Goal: Information Seeking & Learning: Learn about a topic

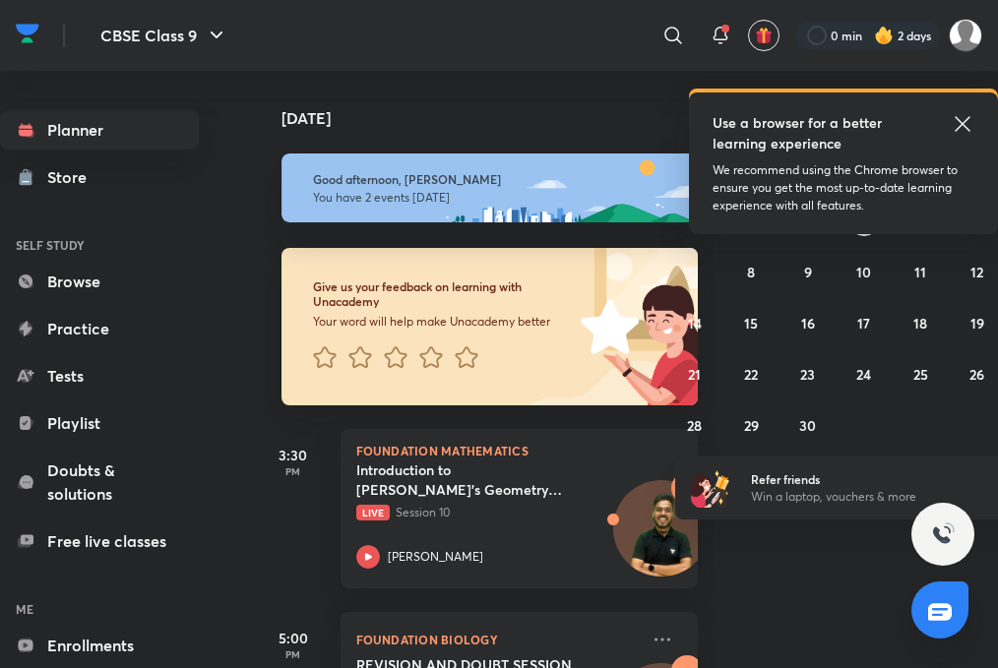
click at [970, 117] on icon at bounding box center [963, 124] width 24 height 24
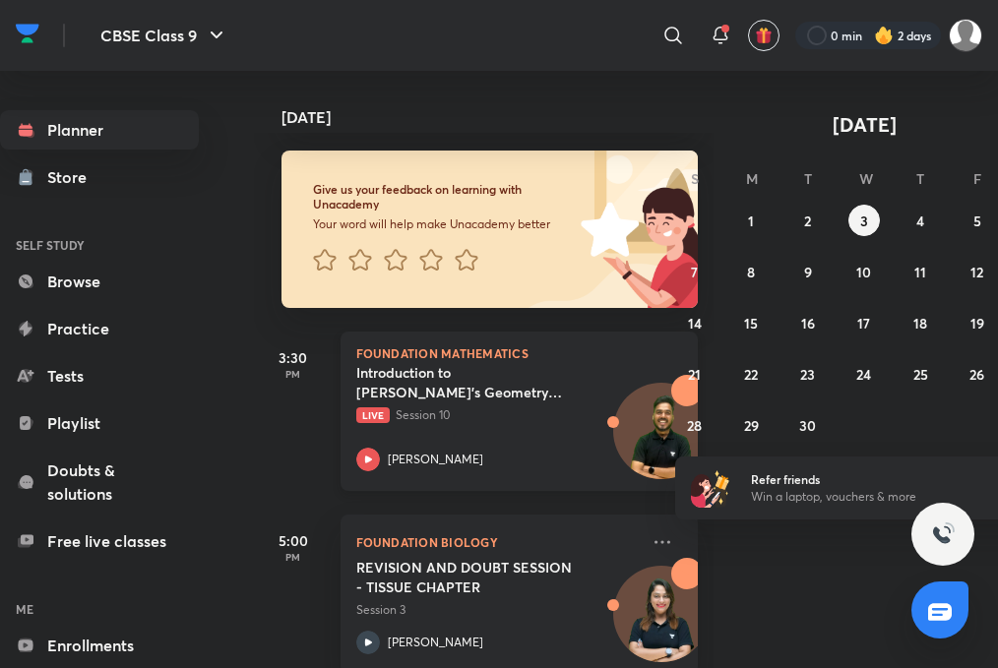
scroll to position [119, 0]
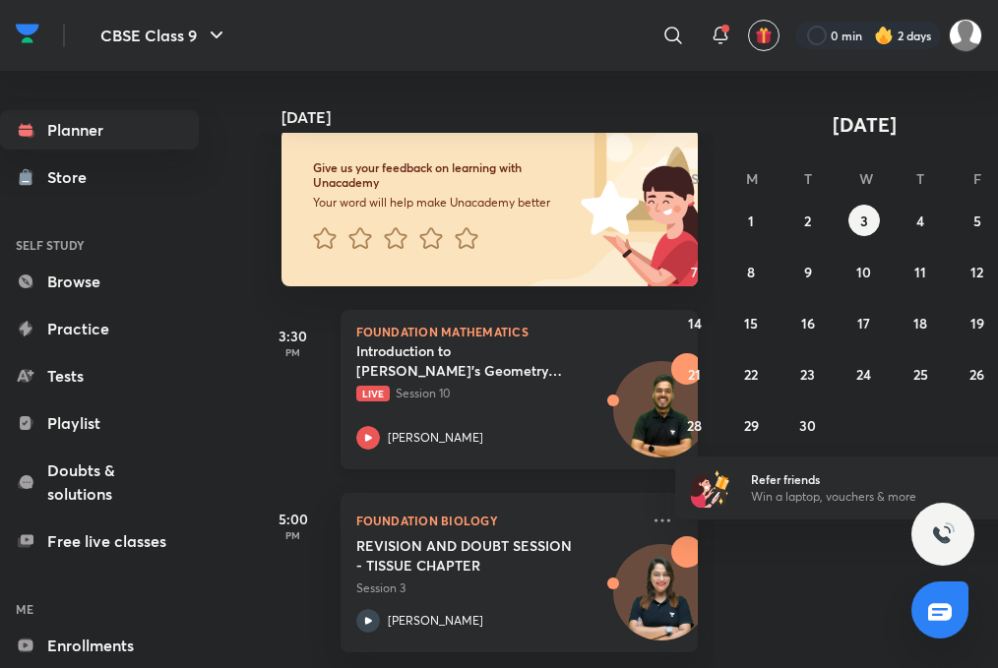
click at [361, 439] on icon at bounding box center [368, 438] width 24 height 24
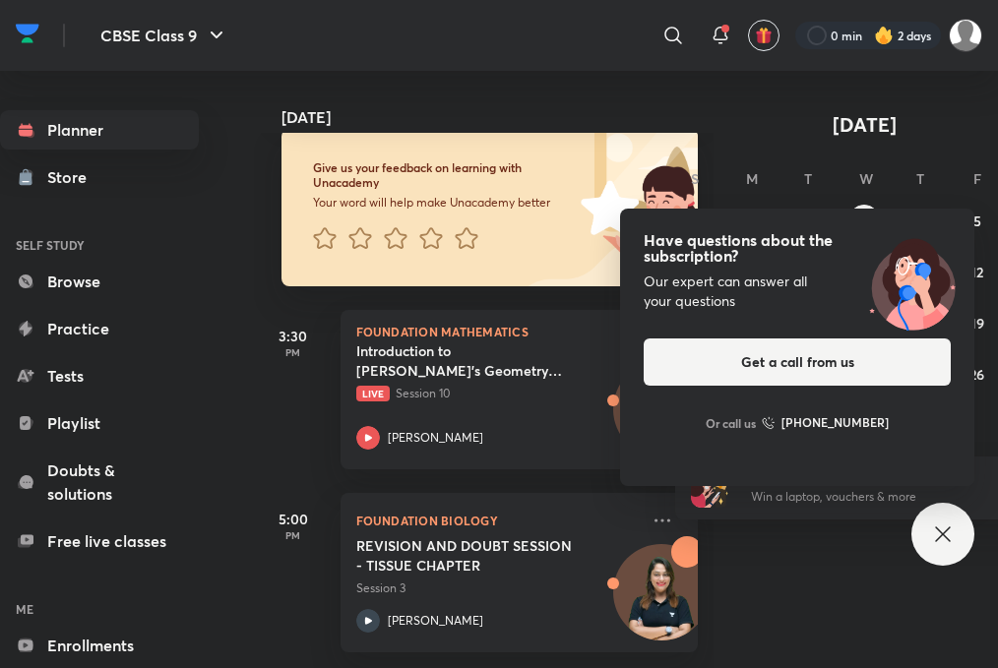
scroll to position [15, 0]
click at [419, 443] on p "[PERSON_NAME]" at bounding box center [435, 438] width 95 height 18
click at [360, 437] on icon at bounding box center [368, 438] width 24 height 24
click at [384, 449] on div "[PERSON_NAME]" at bounding box center [497, 438] width 283 height 24
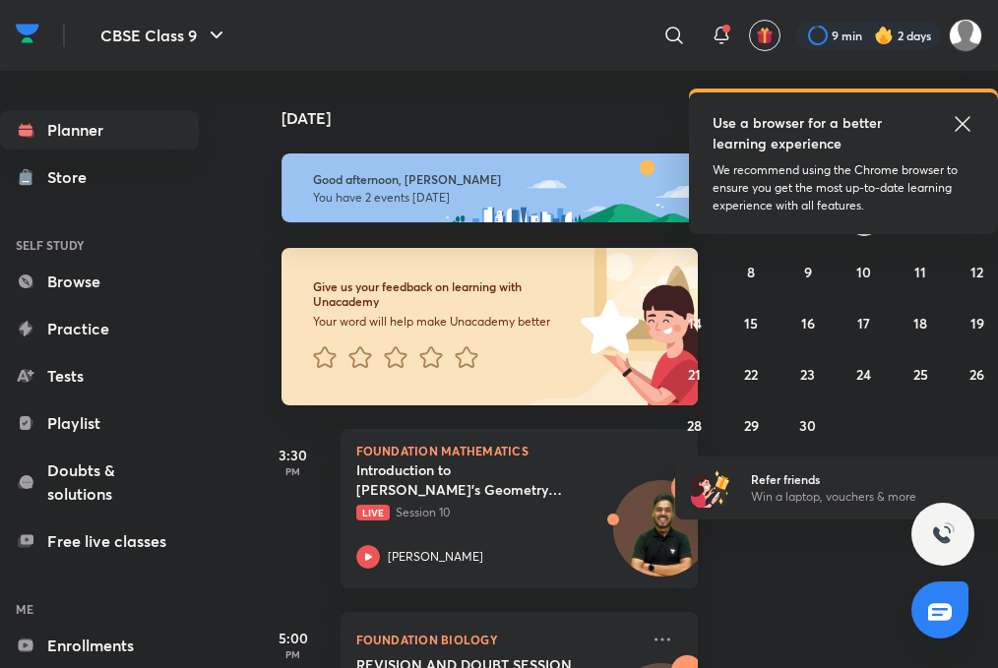
click at [967, 122] on icon at bounding box center [963, 124] width 24 height 24
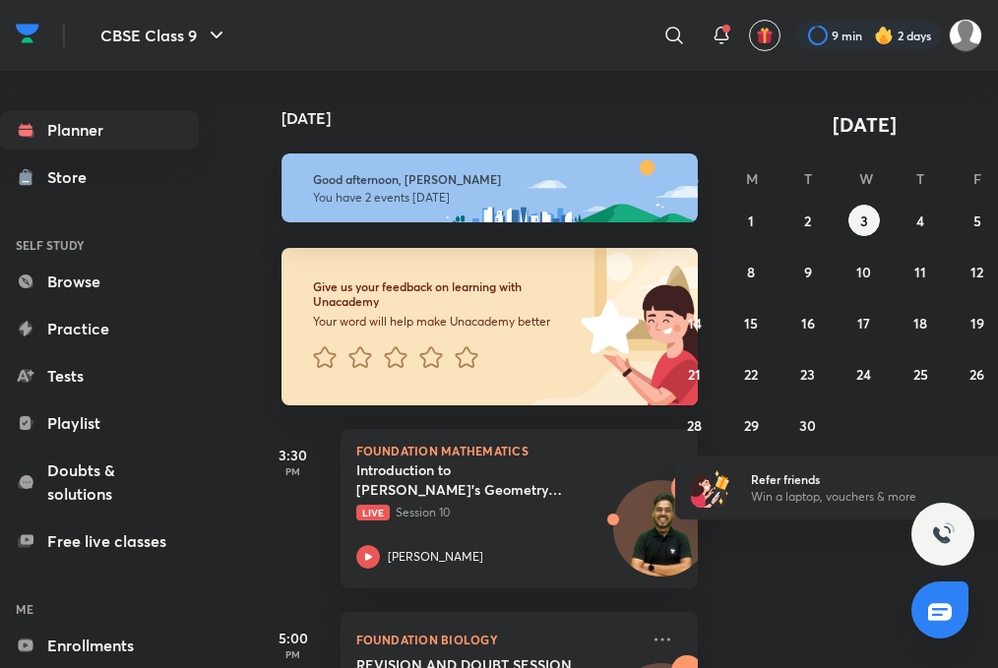
scroll to position [119, 0]
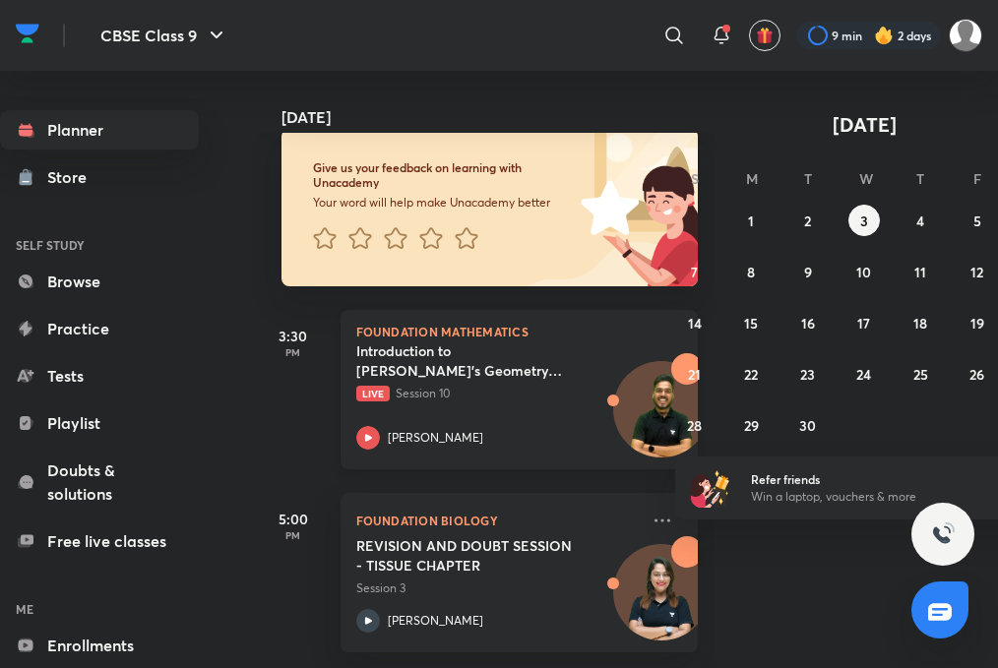
click at [385, 441] on div "Abhinay Kumar Rai" at bounding box center [497, 438] width 283 height 24
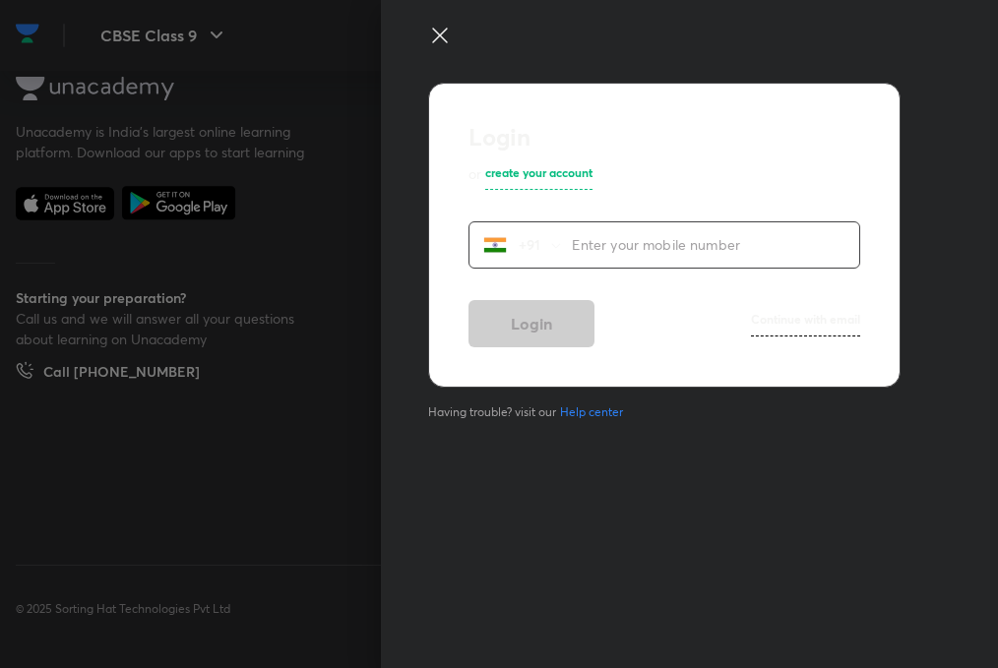
scroll to position [15, 0]
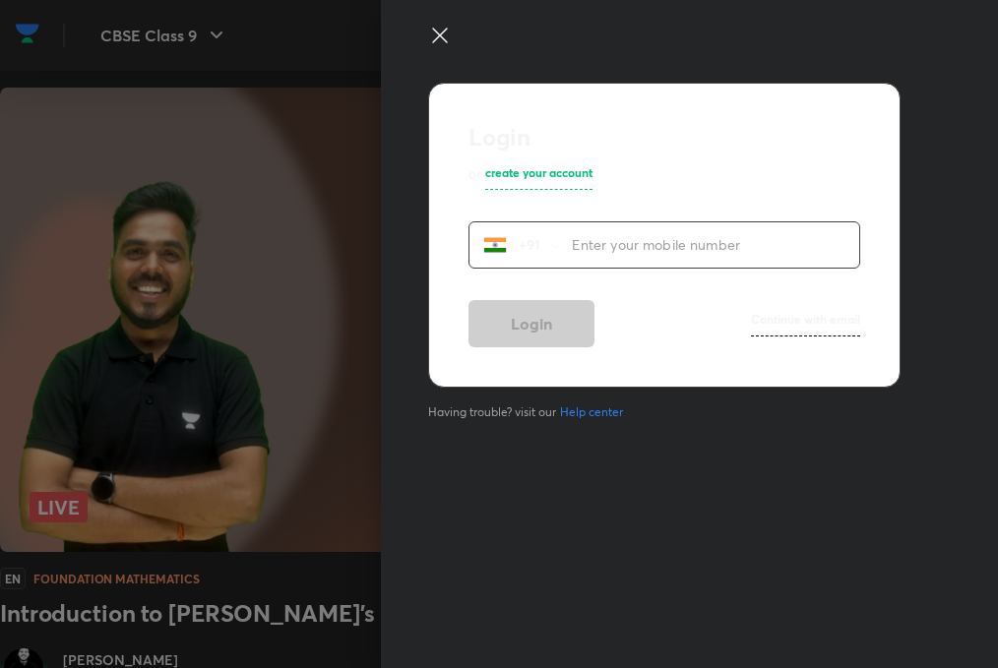
click at [440, 31] on icon at bounding box center [440, 36] width 24 height 24
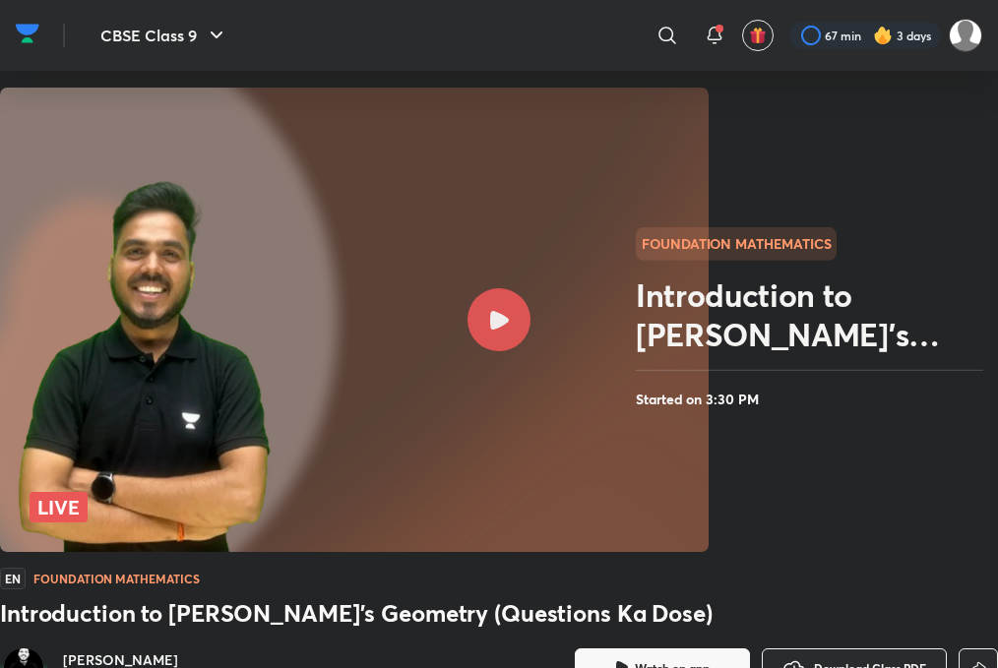
click at [509, 320] on div at bounding box center [499, 319] width 63 height 63
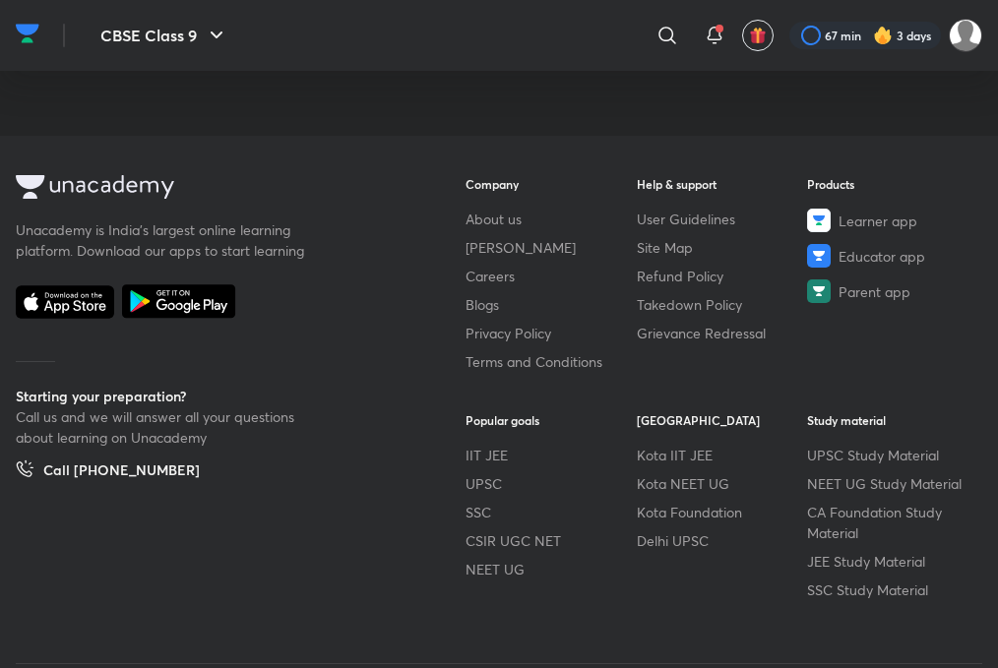
scroll to position [1137, 0]
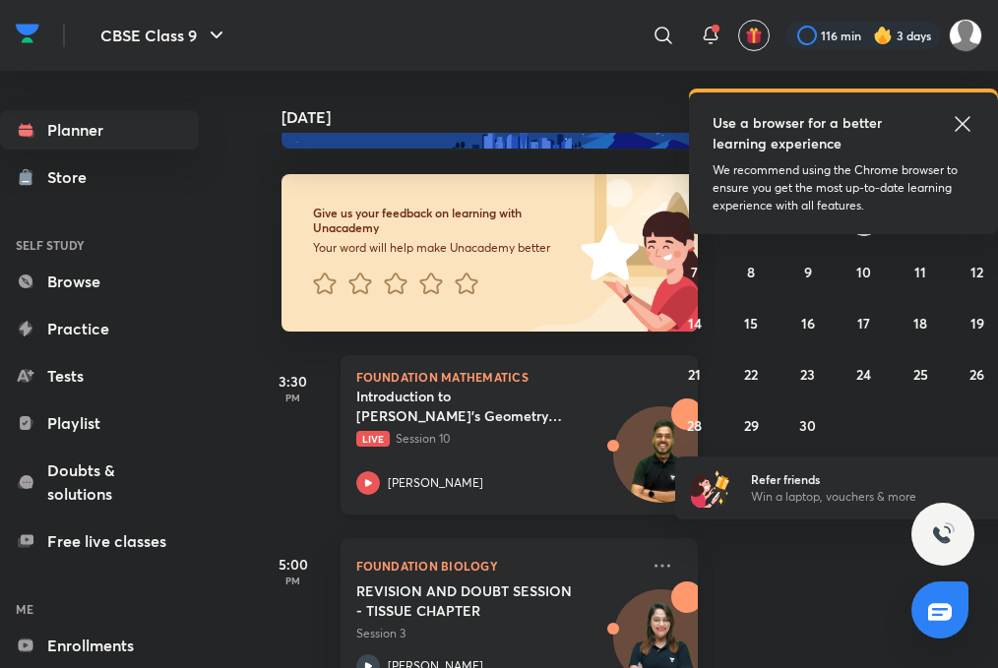
scroll to position [119, 0]
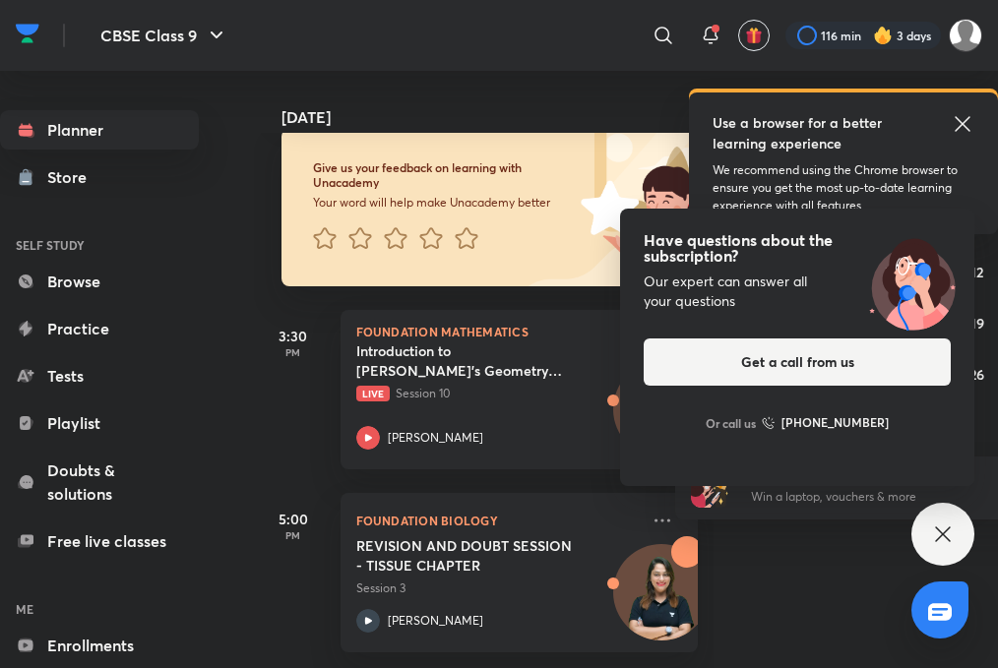
click at [958, 532] on div "Have questions about the subscription? Our expert can answer all your questions…" at bounding box center [942, 534] width 63 height 63
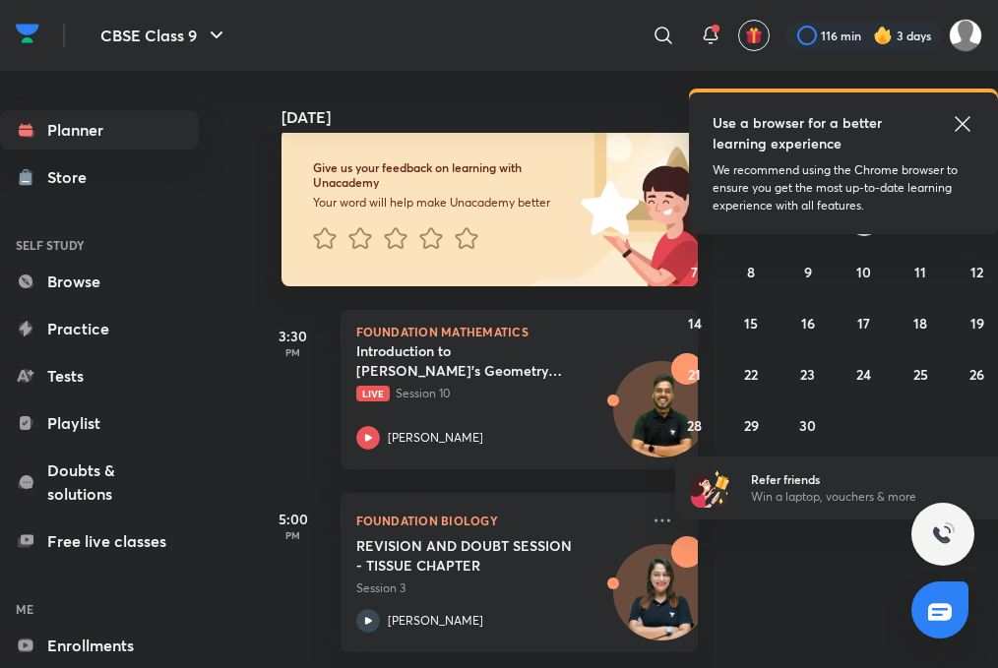
click at [958, 121] on icon at bounding box center [963, 124] width 24 height 24
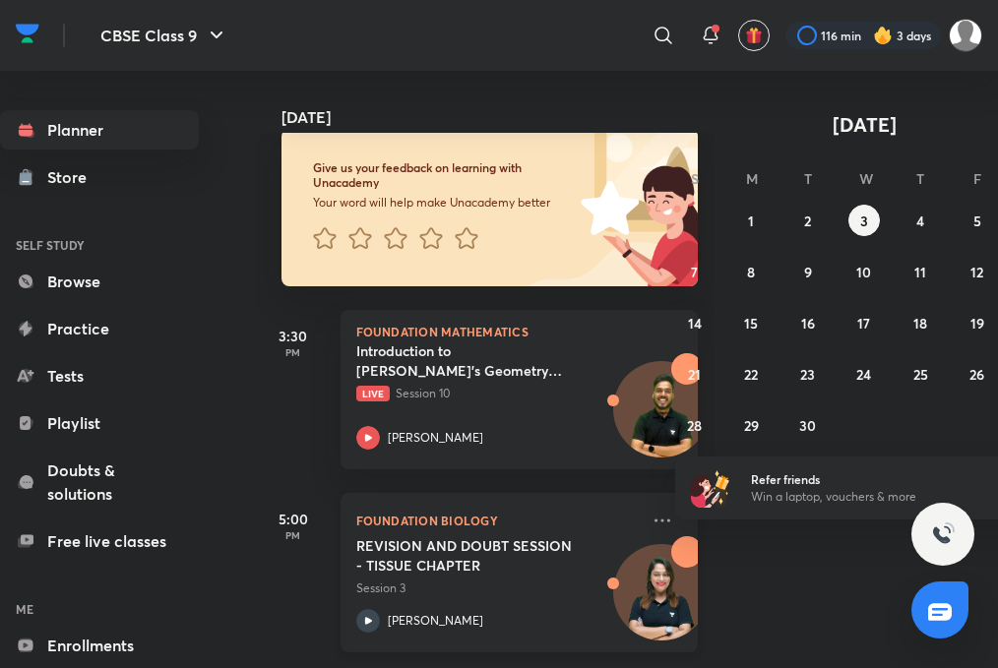
scroll to position [15, 0]
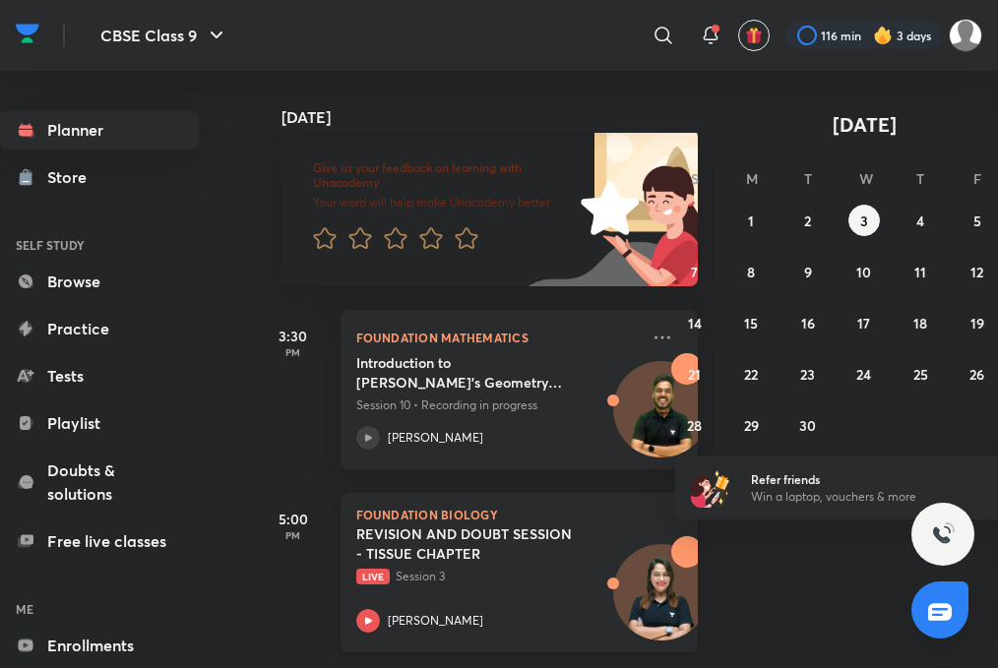
click at [585, 588] on div "REVISION AND DOUBT SESSION - TISSUE CHAPTER Live Session 3 [PERSON_NAME]" at bounding box center [497, 579] width 283 height 108
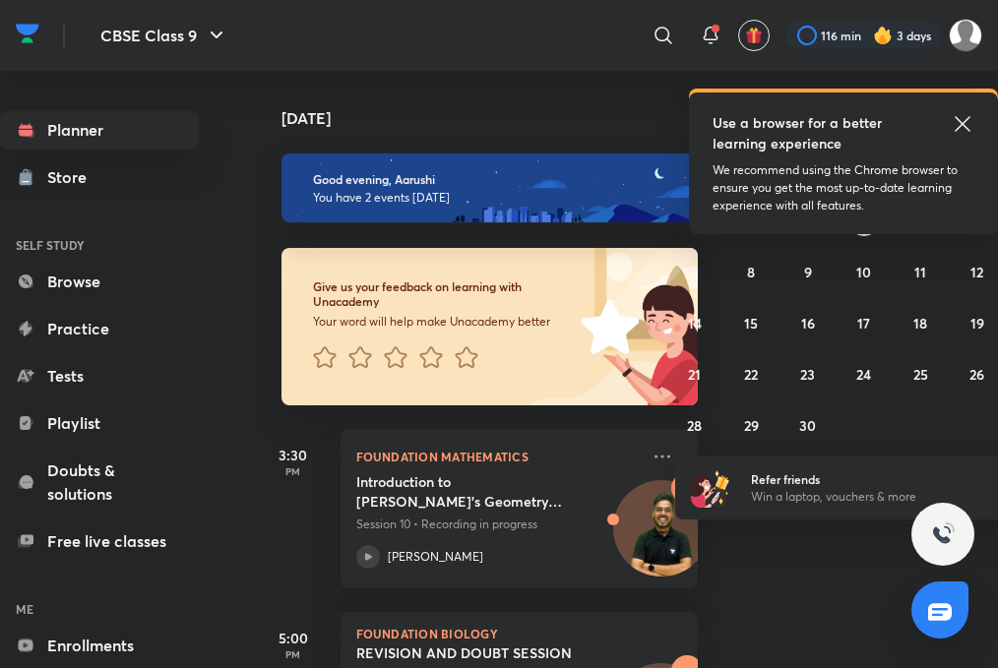
scroll to position [119, 0]
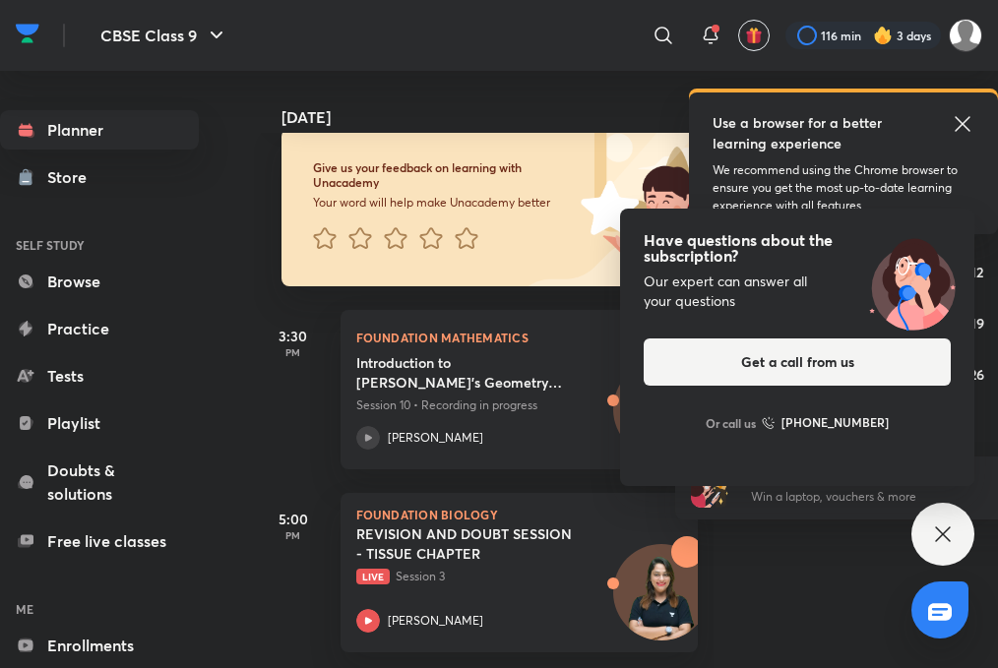
click at [964, 535] on div "Have questions about the subscription? Our expert can answer all your questions…" at bounding box center [942, 534] width 63 height 63
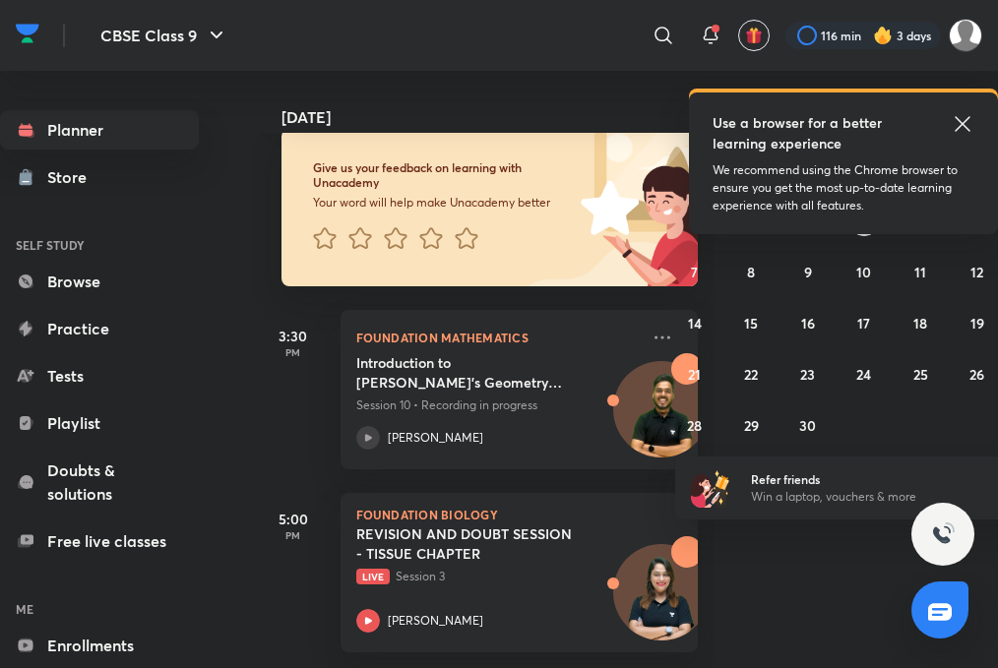
scroll to position [15, 0]
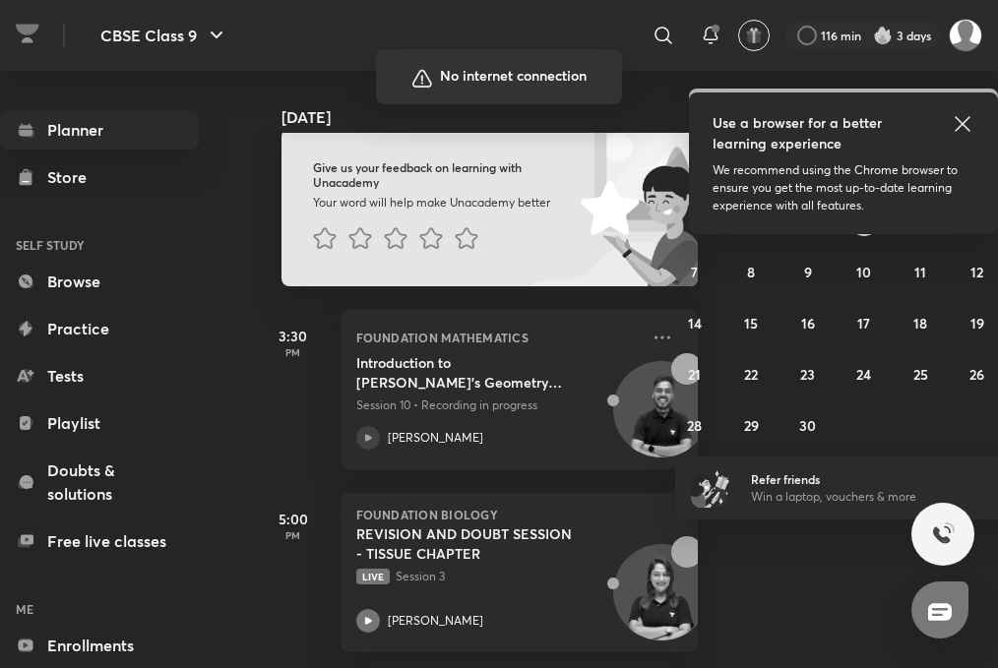
click at [294, 461] on div at bounding box center [499, 334] width 998 height 668
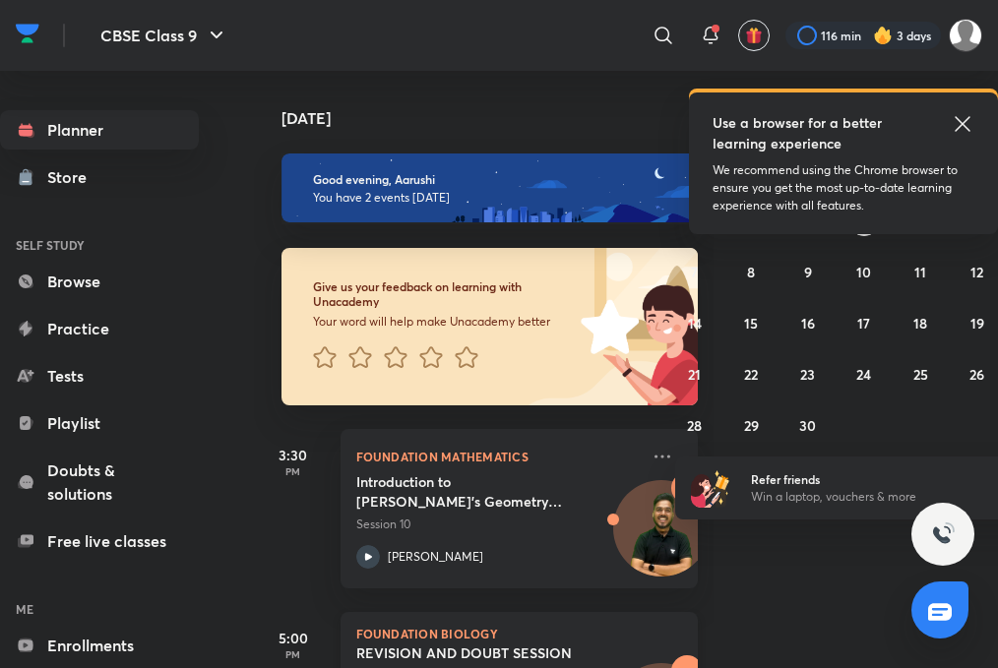
scroll to position [119, 0]
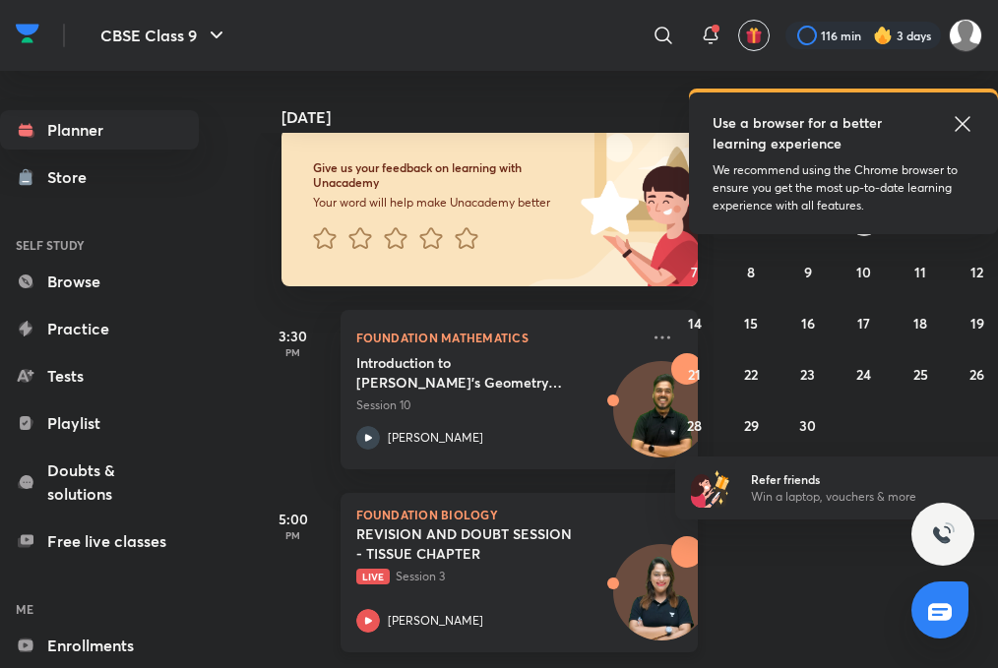
click at [379, 610] on div "[PERSON_NAME]" at bounding box center [497, 621] width 283 height 24
click at [363, 591] on div "REVISION AND DOUBT SESSION - TISSUE CHAPTER Live Session 3 [PERSON_NAME]" at bounding box center [497, 579] width 283 height 108
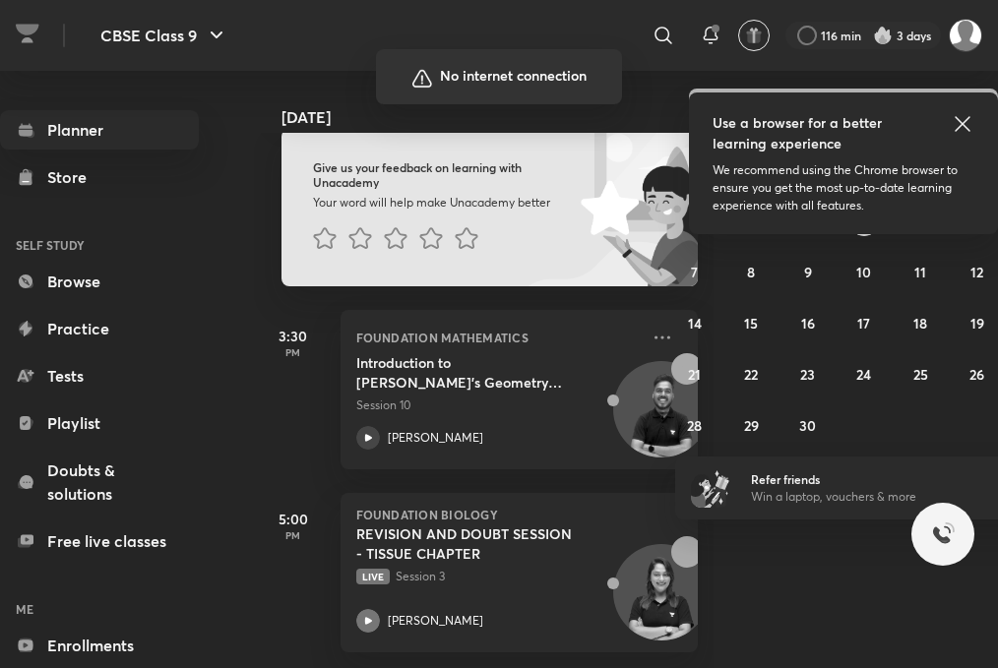
click at [43, 655] on div at bounding box center [499, 334] width 998 height 668
click at [41, 654] on div at bounding box center [499, 334] width 998 height 668
click at [974, 655] on div at bounding box center [499, 334] width 998 height 668
click at [993, 641] on div at bounding box center [499, 334] width 998 height 668
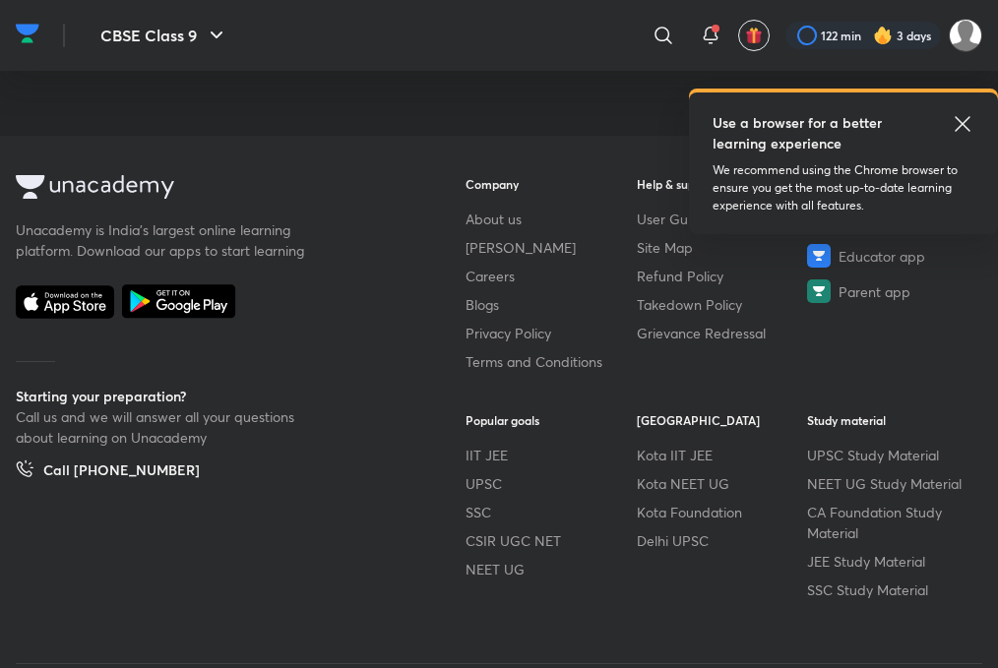
scroll to position [1137, 0]
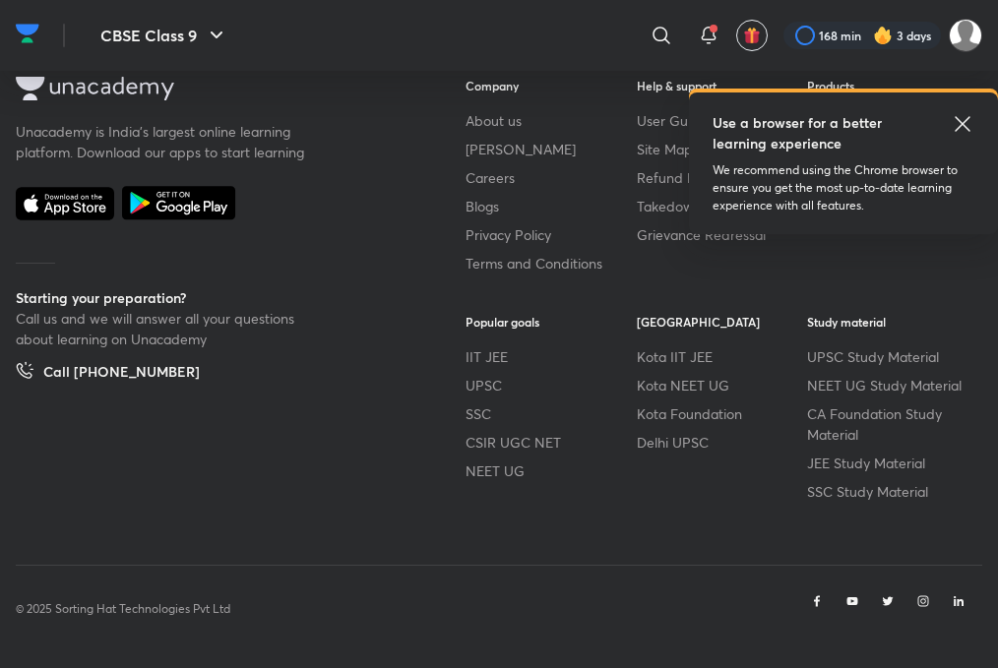
scroll to position [98, 0]
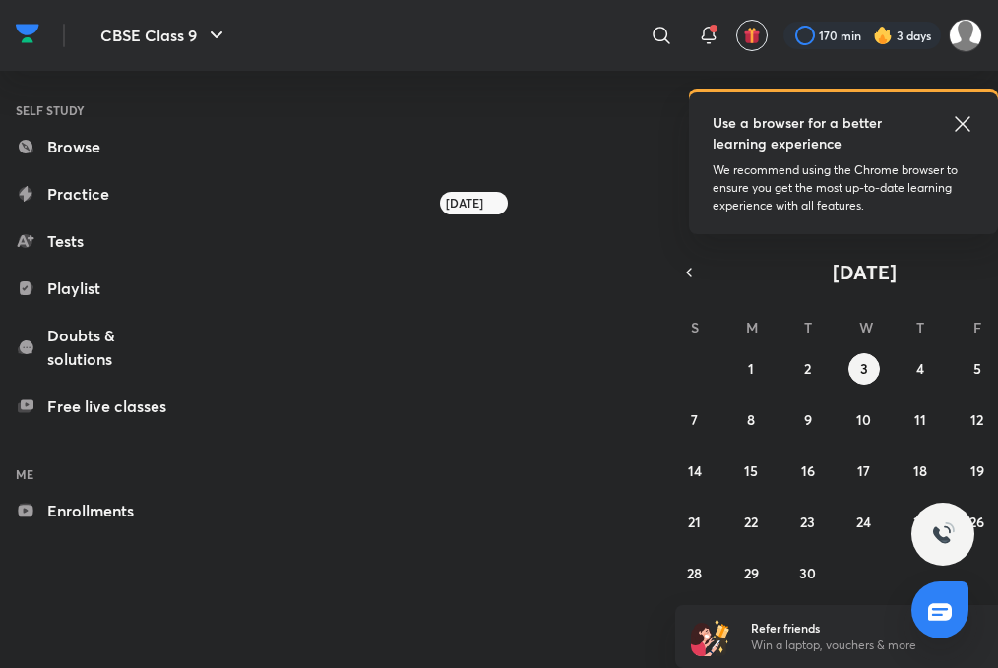
scroll to position [15, 0]
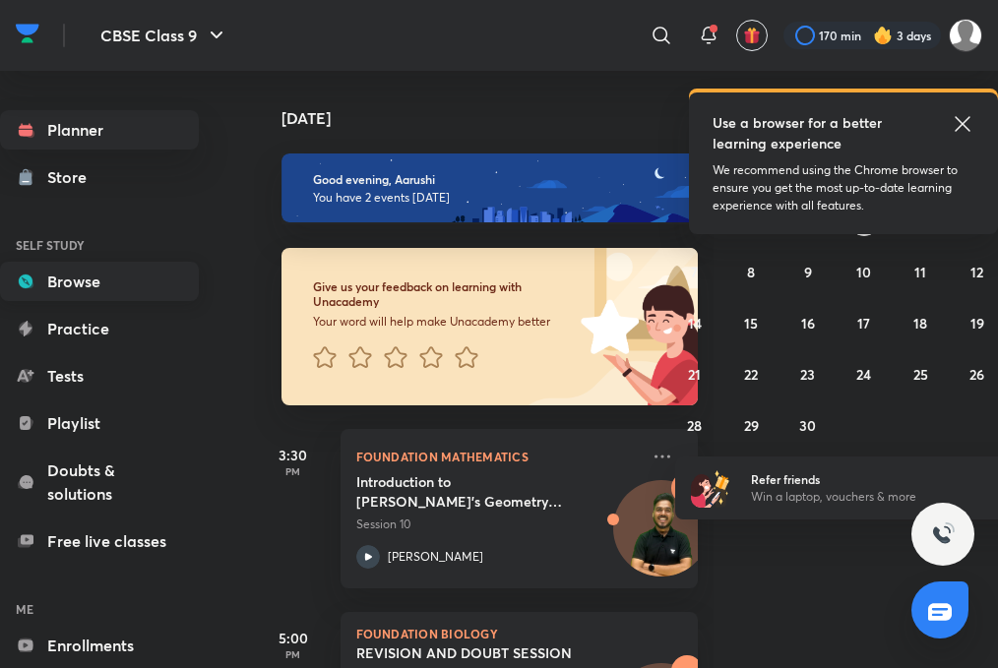
click at [117, 268] on link "Browse" at bounding box center [99, 281] width 199 height 39
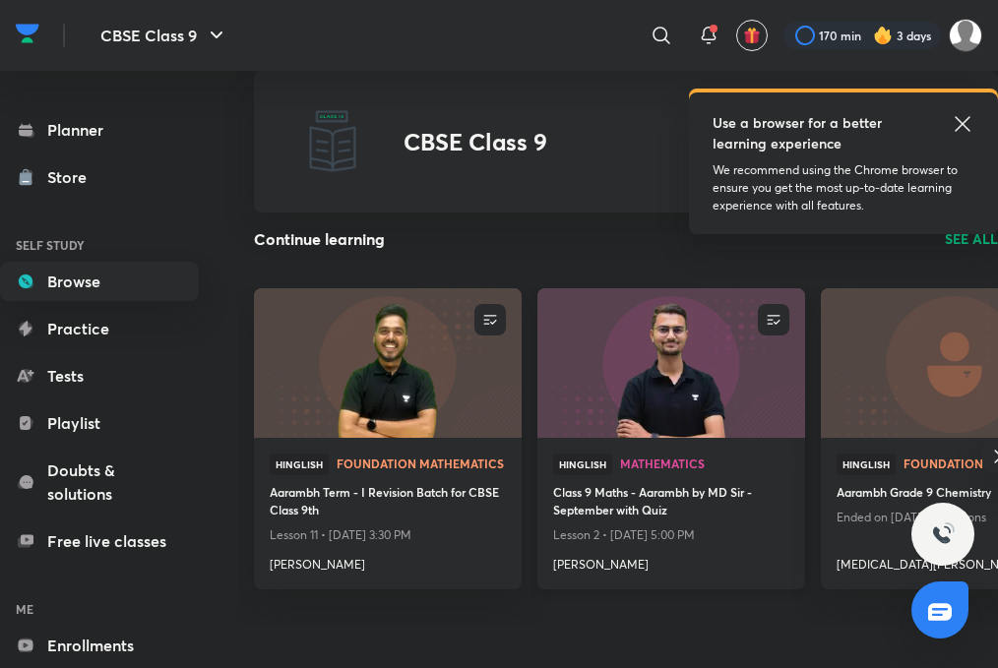
click at [658, 418] on img at bounding box center [670, 362] width 273 height 153
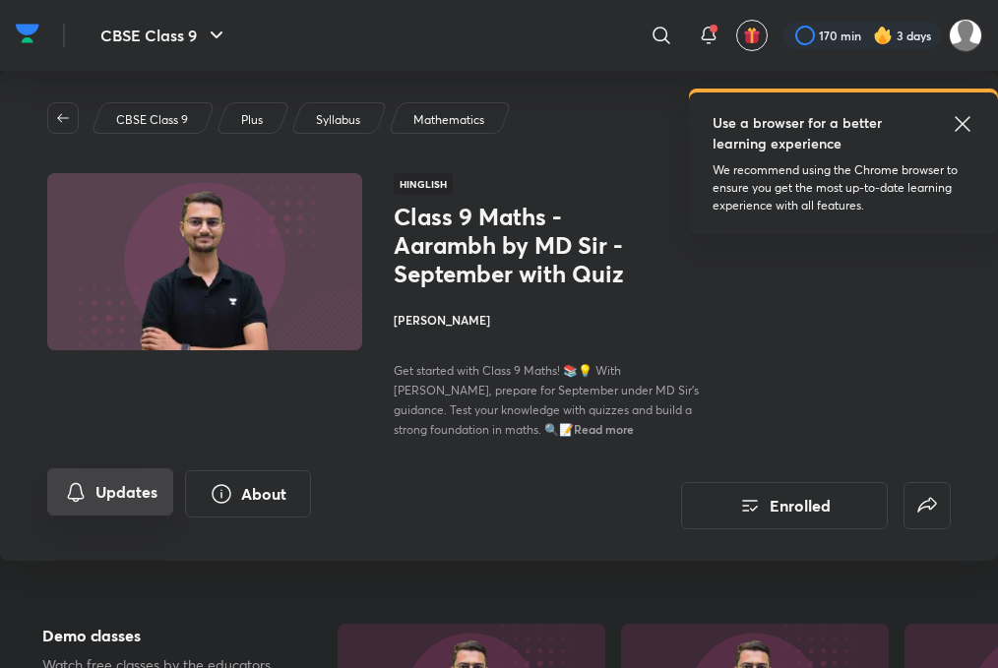
click at [93, 487] on button "Updates" at bounding box center [110, 491] width 126 height 47
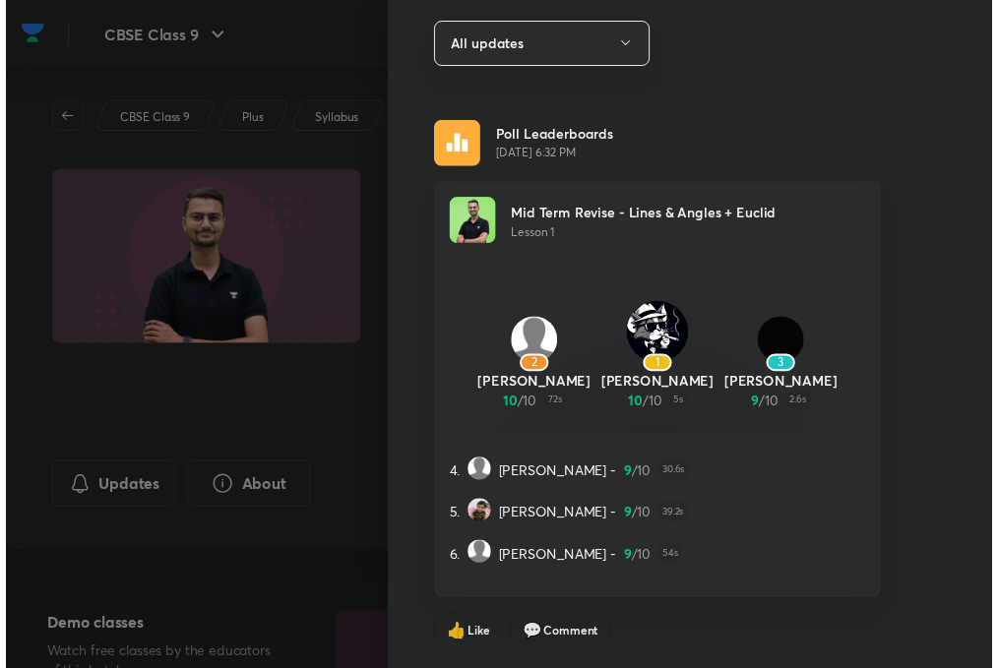
scroll to position [116, 0]
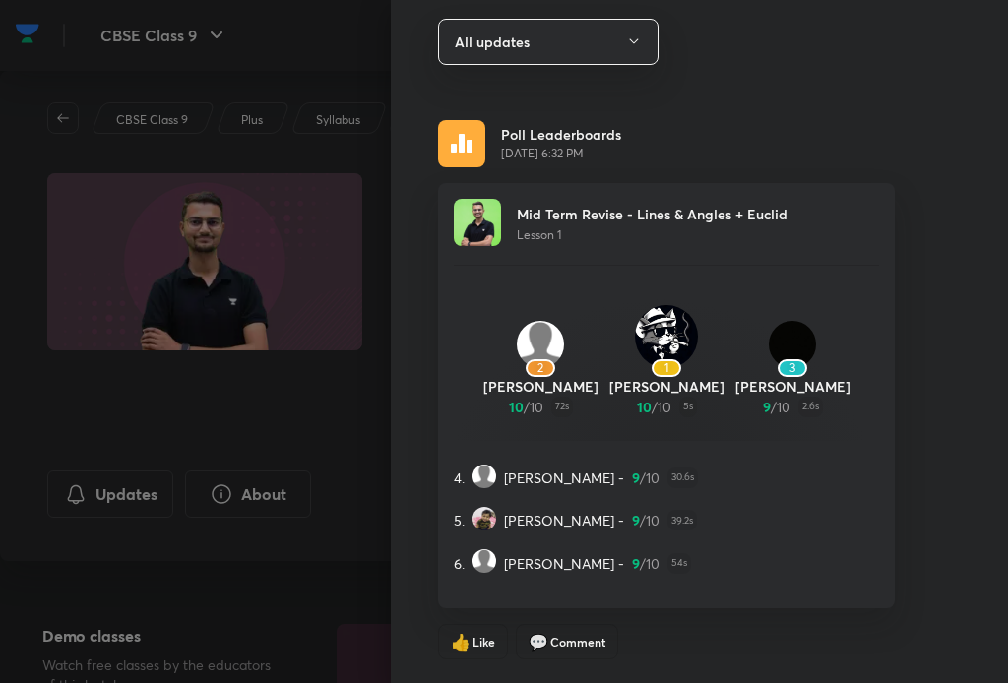
click at [171, 442] on div at bounding box center [504, 341] width 1008 height 683
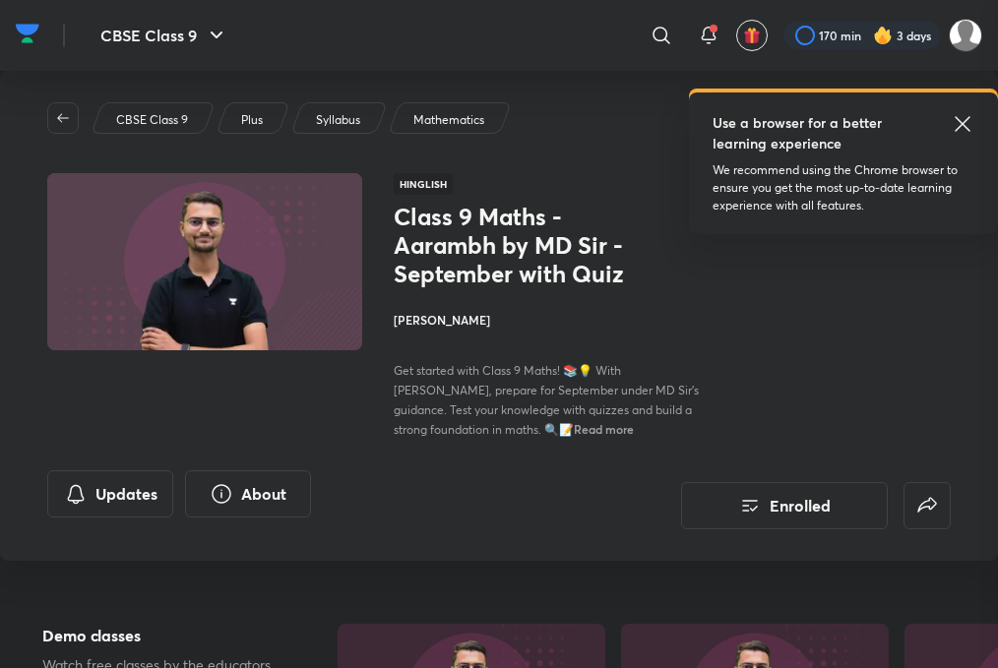
scroll to position [0, 0]
click at [63, 112] on icon "button" at bounding box center [63, 118] width 16 height 16
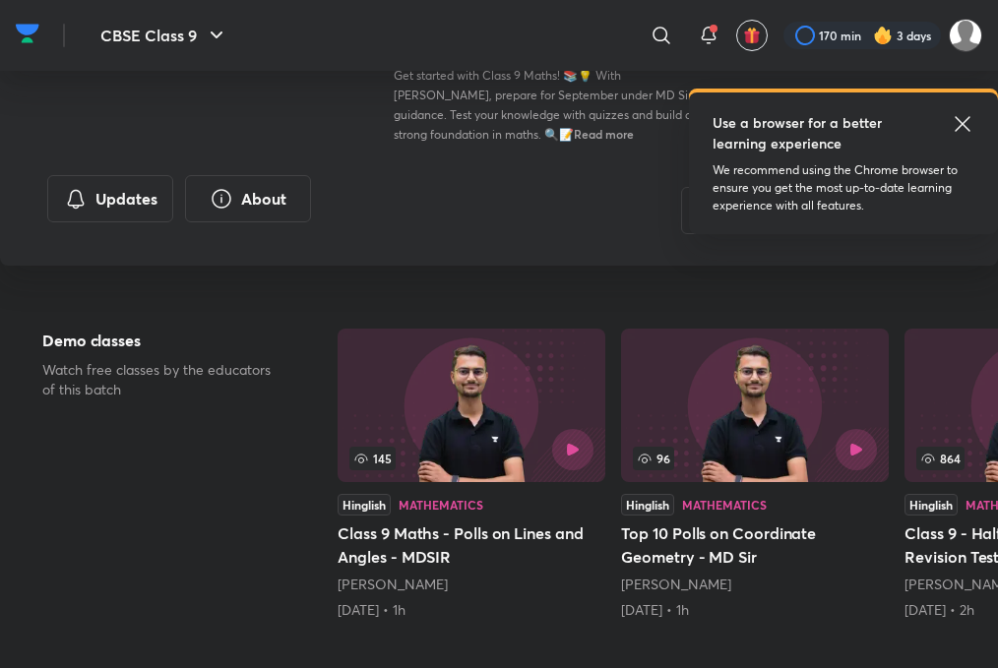
click at [373, 503] on div "Hinglish" at bounding box center [364, 505] width 53 height 22
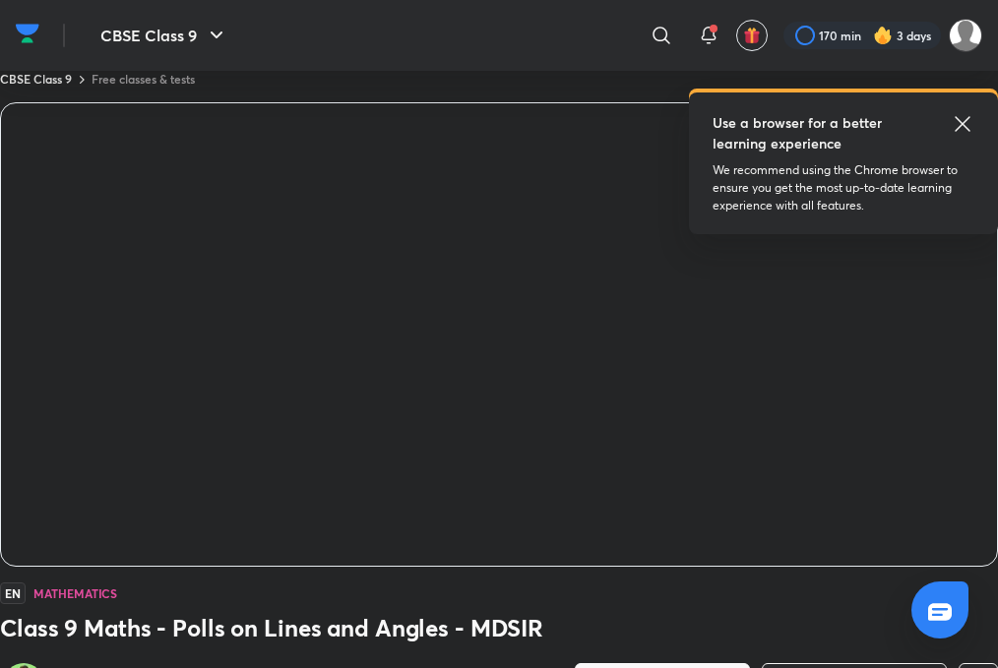
click at [967, 122] on icon at bounding box center [963, 124] width 24 height 24
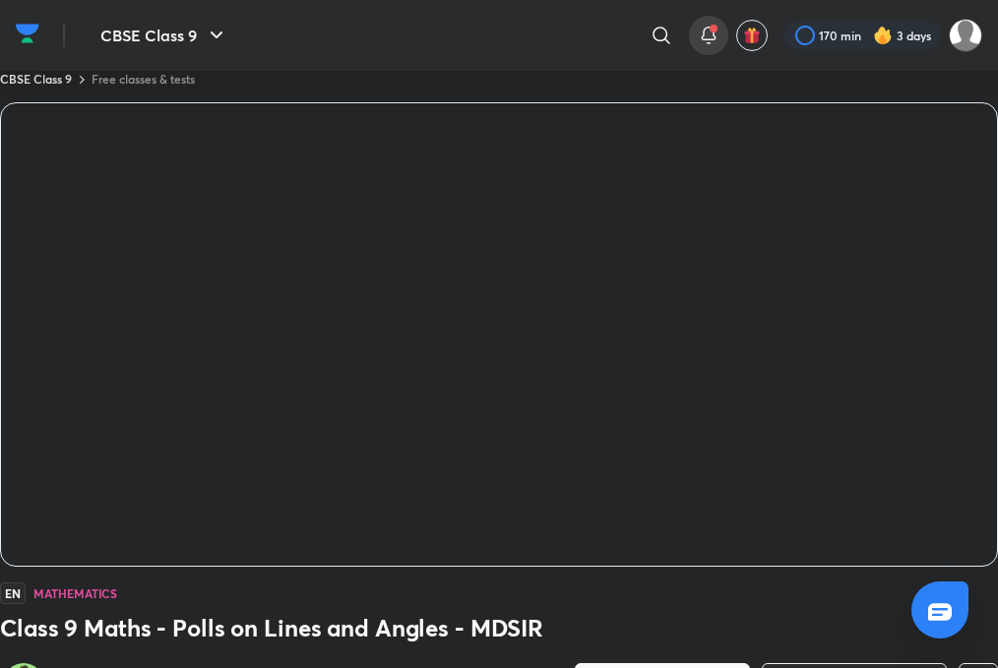
click at [712, 26] on span at bounding box center [714, 29] width 8 height 8
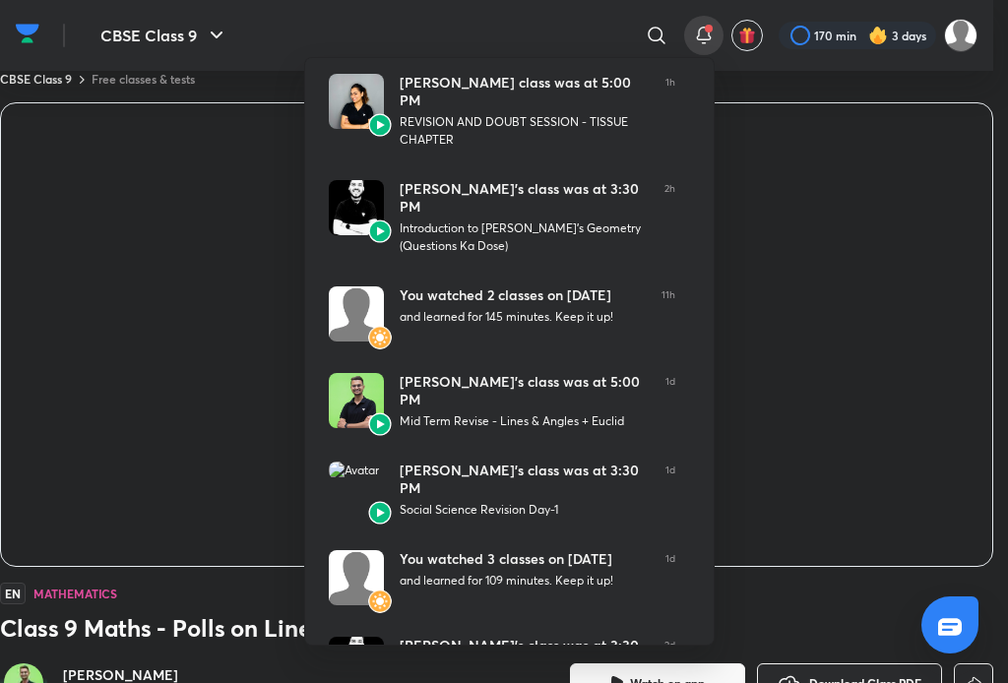
drag, startPoint x: 764, startPoint y: 74, endPoint x: 757, endPoint y: 94, distance: 20.9
click at [764, 75] on div at bounding box center [504, 341] width 1008 height 683
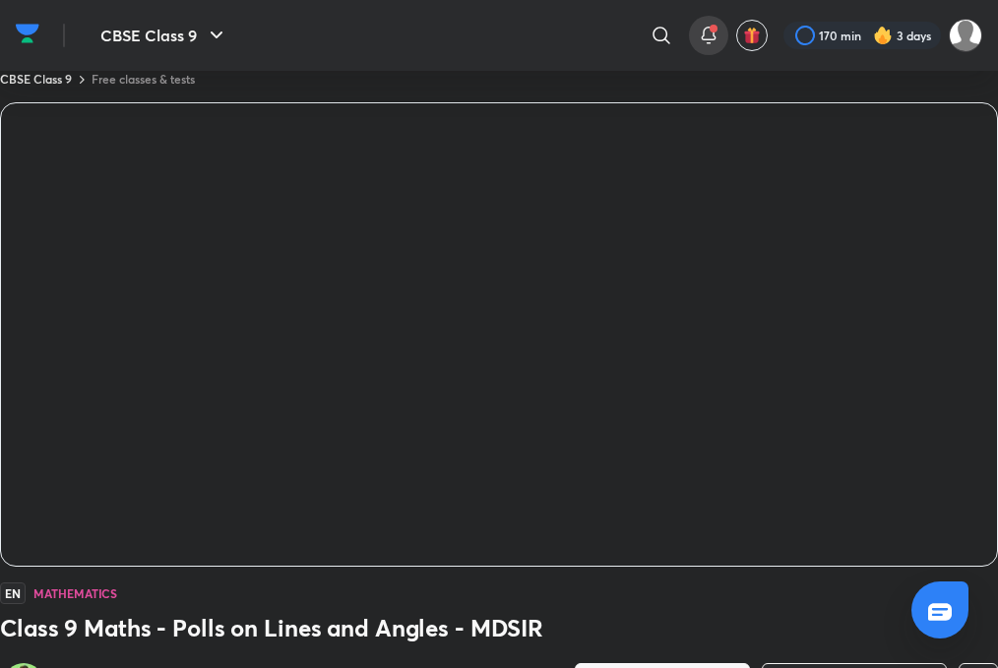
click at [701, 20] on div at bounding box center [708, 35] width 39 height 39
click at [706, 29] on icon at bounding box center [708, 34] width 13 height 12
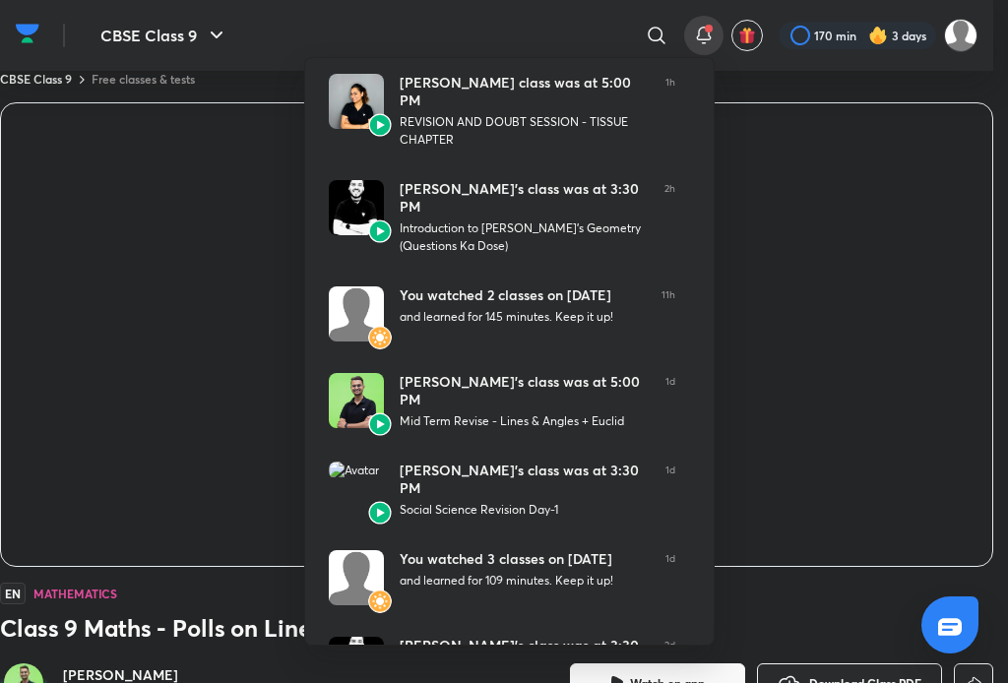
click at [750, 120] on div at bounding box center [504, 341] width 1008 height 683
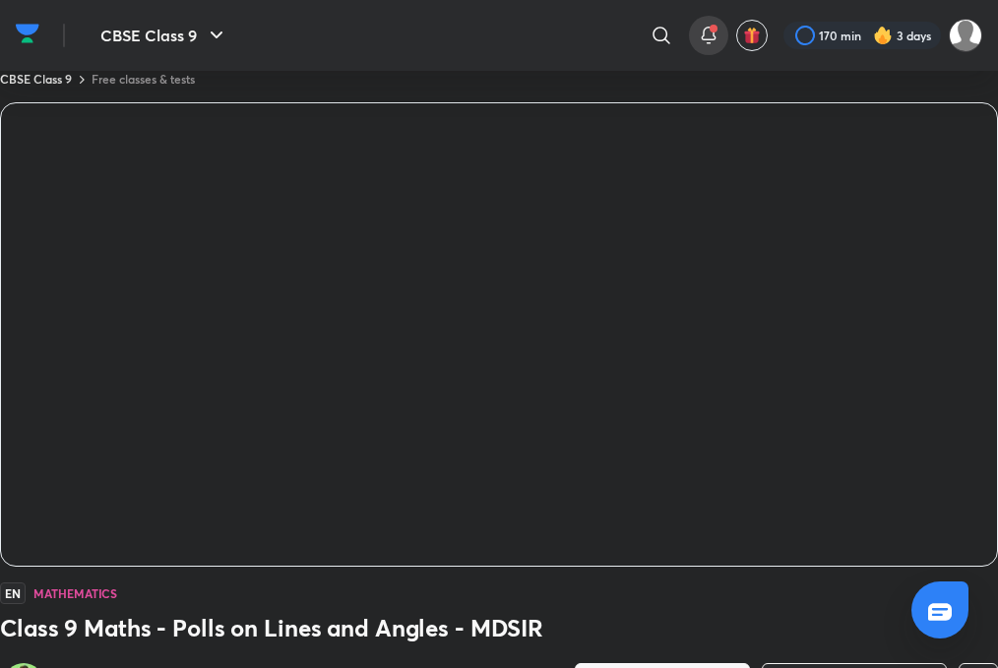
click at [711, 30] on span at bounding box center [714, 29] width 8 height 8
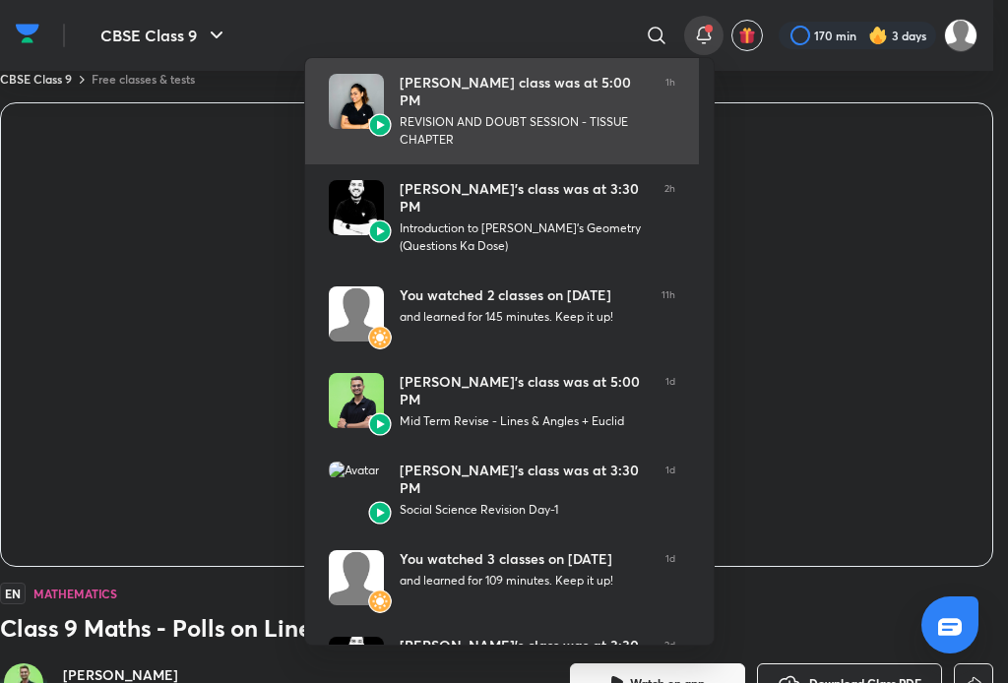
click at [698, 137] on link "[PERSON_NAME] class was at 5:00 PM REVISION AND DOUBT SESSION - TISSUE CHAPTER …" at bounding box center [502, 111] width 394 height 106
